Goal: Task Accomplishment & Management: Manage account settings

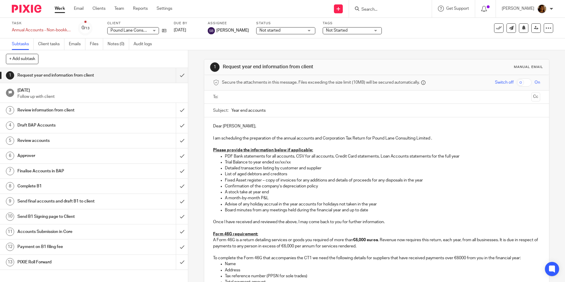
click at [58, 9] on link "Work" at bounding box center [60, 9] width 10 height 6
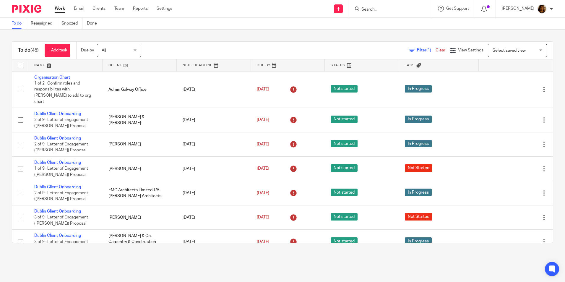
click at [507, 52] on span "Select saved view" at bounding box center [509, 50] width 33 height 4
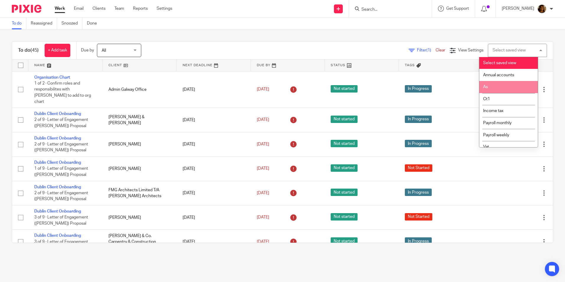
click at [496, 86] on li "As" at bounding box center [509, 87] width 59 height 12
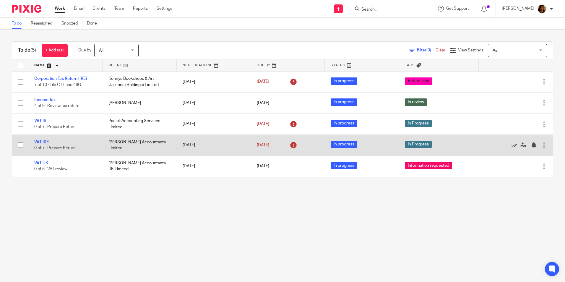
click at [41, 142] on link "VAT IRE" at bounding box center [41, 142] width 14 height 4
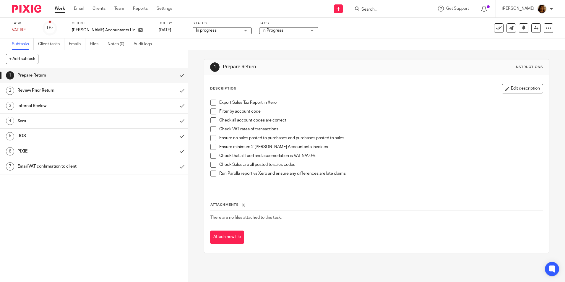
click at [263, 31] on span "In Progress" at bounding box center [285, 31] width 44 height 6
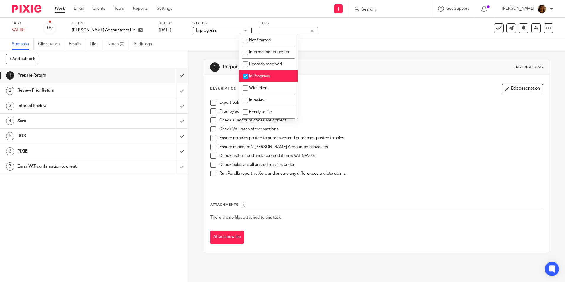
click at [209, 32] on span "In progress" at bounding box center [218, 31] width 44 height 6
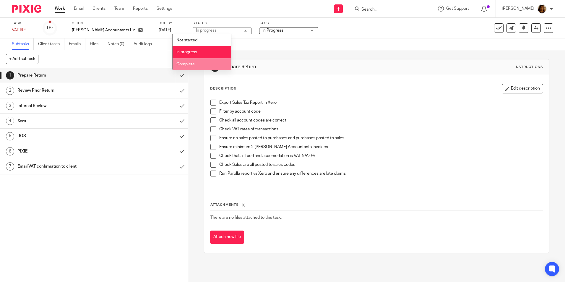
click at [202, 67] on li "Complete" at bounding box center [202, 64] width 59 height 12
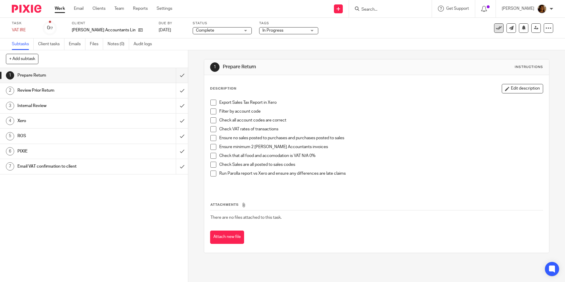
click at [496, 28] on icon at bounding box center [499, 28] width 6 height 6
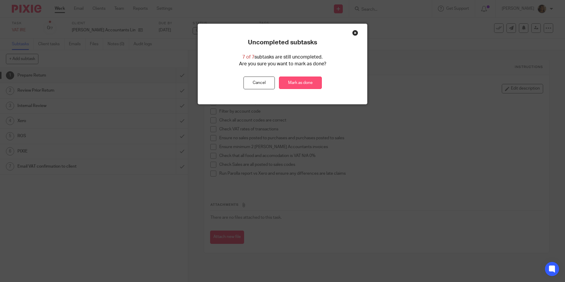
click at [297, 86] on link "Mark as done" at bounding box center [300, 83] width 43 height 13
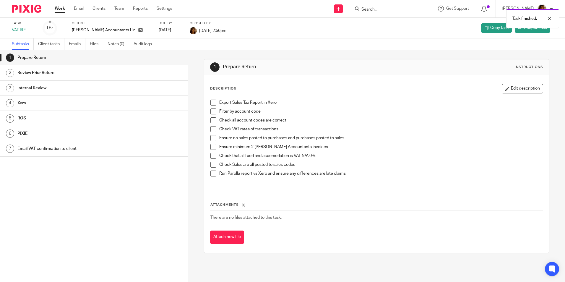
click at [60, 9] on link "Work" at bounding box center [60, 9] width 10 height 6
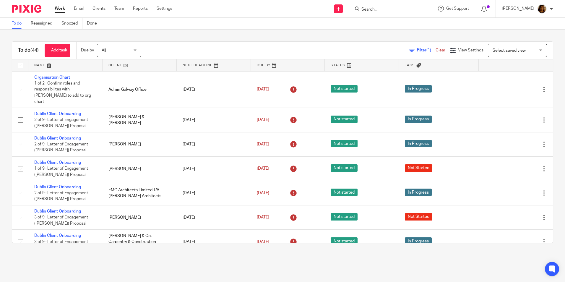
click at [502, 50] on span "Select saved view" at bounding box center [509, 50] width 33 height 4
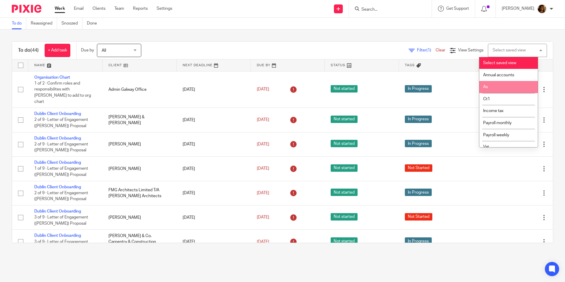
click at [491, 83] on li "As" at bounding box center [509, 87] width 59 height 12
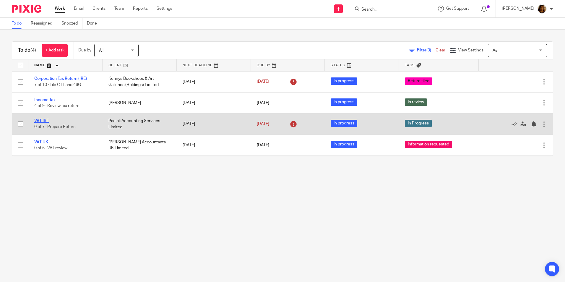
click at [44, 120] on link "VAT IRE" at bounding box center [41, 121] width 14 height 4
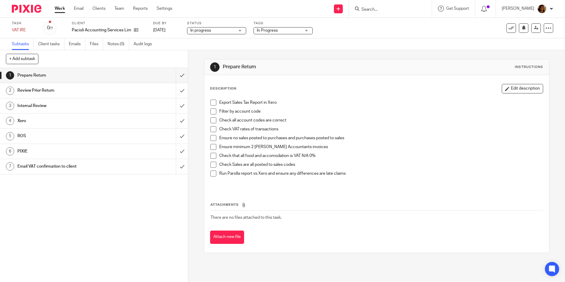
click at [230, 31] on span "In progress" at bounding box center [212, 31] width 44 height 6
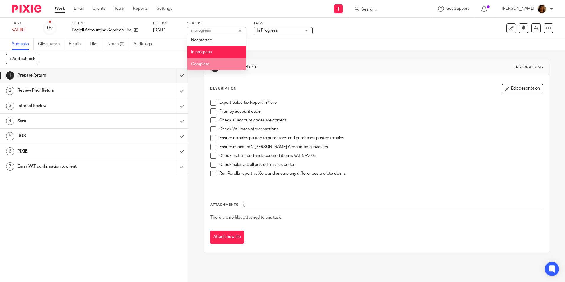
click at [224, 62] on li "Complete" at bounding box center [216, 64] width 59 height 12
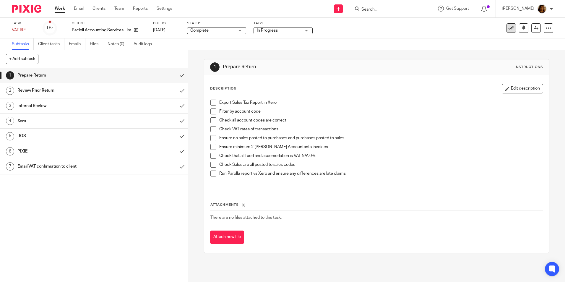
click at [509, 26] on icon at bounding box center [512, 28] width 6 height 6
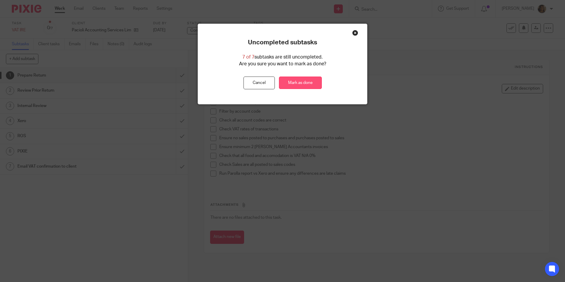
click at [311, 80] on link "Mark as done" at bounding box center [300, 83] width 43 height 13
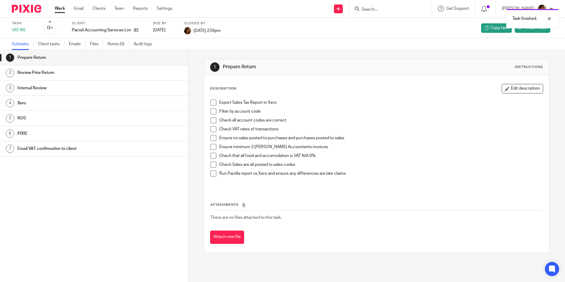
click at [62, 9] on link "Work" at bounding box center [60, 9] width 10 height 6
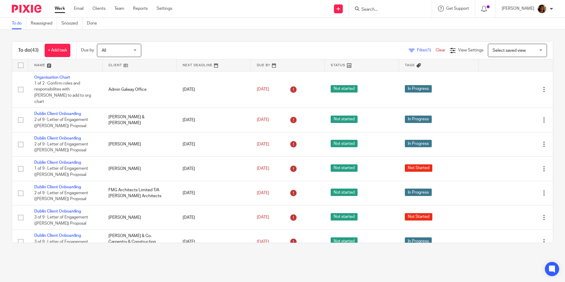
click at [516, 50] on span "Select saved view" at bounding box center [509, 50] width 33 height 4
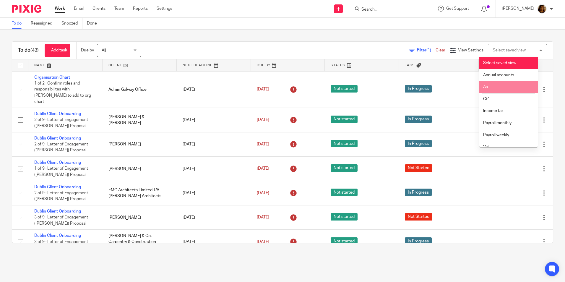
click at [506, 84] on li "As" at bounding box center [509, 87] width 59 height 12
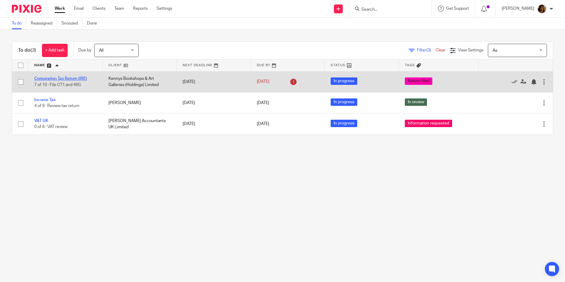
click at [53, 77] on link "Corporation Tax Return (IRE)" at bounding box center [60, 79] width 53 height 4
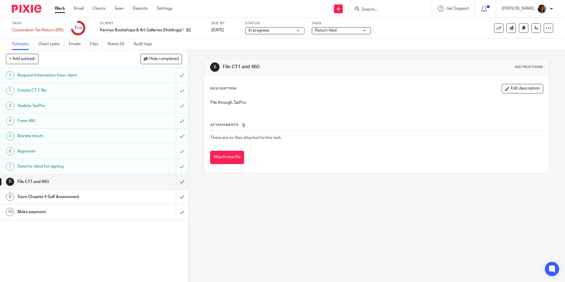
click at [61, 8] on link "Work" at bounding box center [60, 9] width 10 height 6
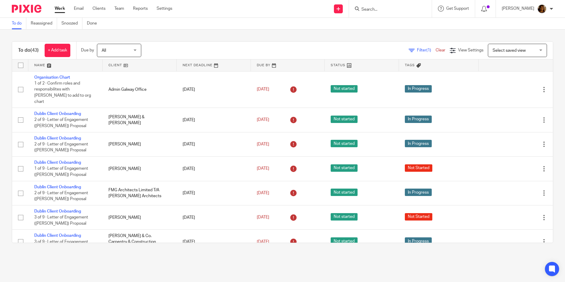
click at [512, 53] on span "Select saved view" at bounding box center [514, 50] width 43 height 12
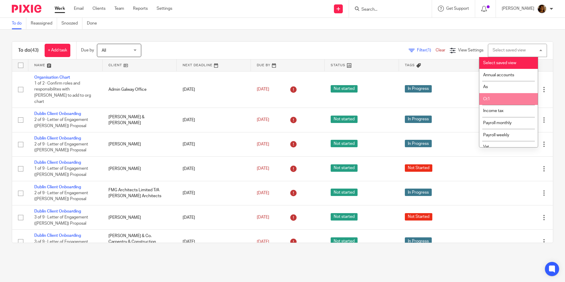
click at [512, 96] on li "Ct1" at bounding box center [509, 99] width 59 height 12
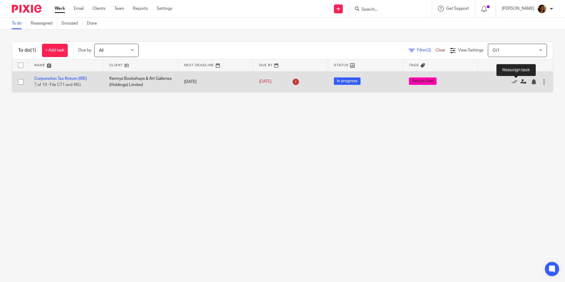
click at [521, 81] on icon at bounding box center [524, 82] width 6 height 6
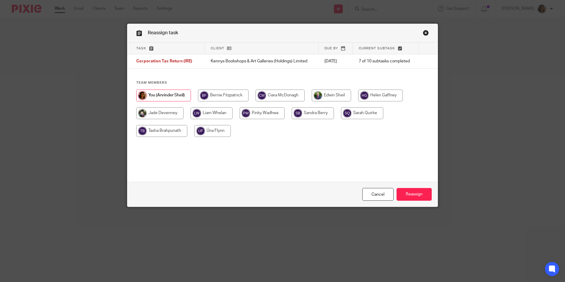
click at [161, 130] on input "radio" at bounding box center [161, 131] width 51 height 12
radio input "true"
click at [405, 192] on input "Reassign" at bounding box center [414, 194] width 35 height 13
